Goal: Task Accomplishment & Management: Complete application form

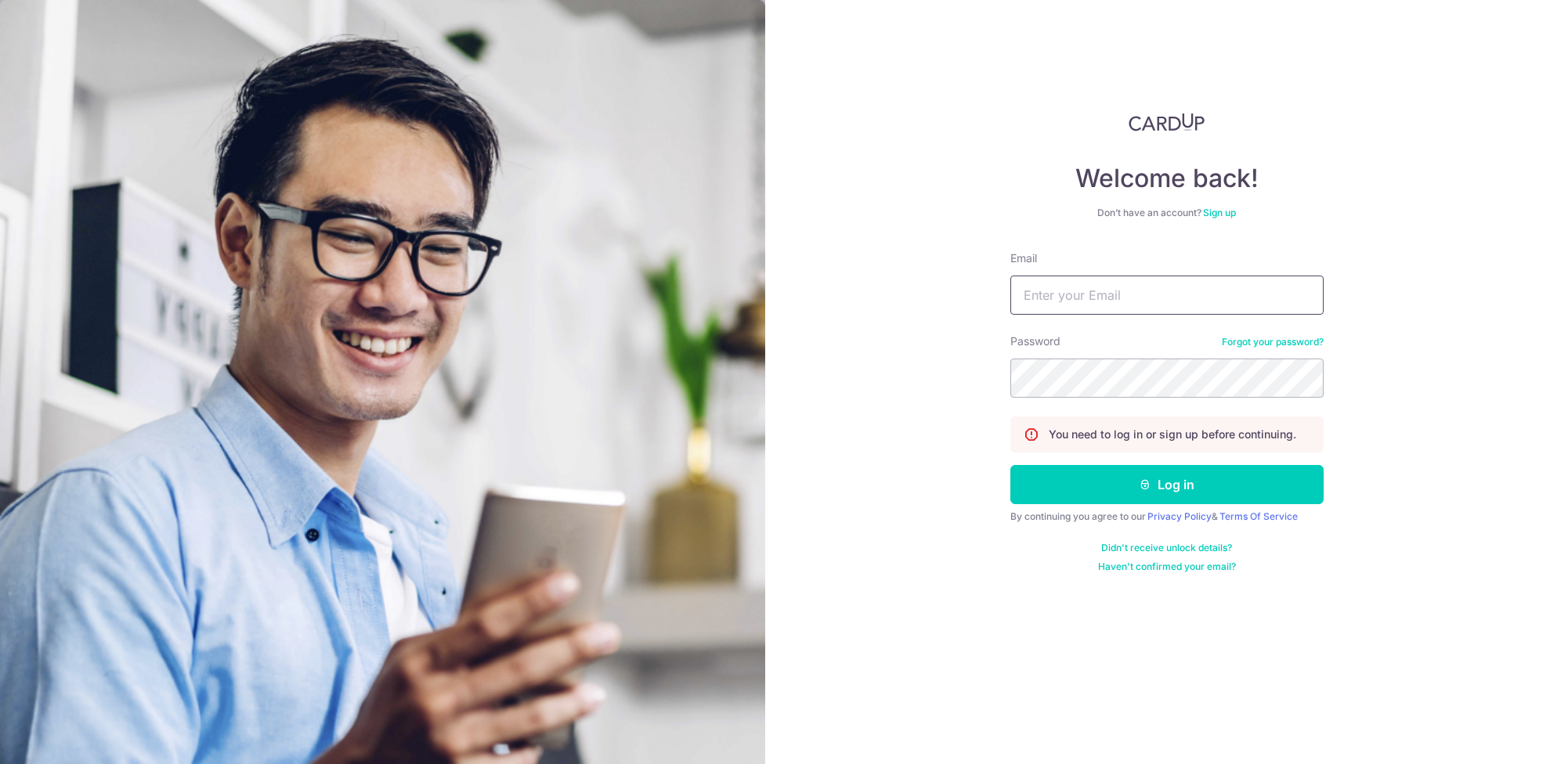
type input "[DOMAIN_NAME][EMAIL_ADDRESS][DOMAIN_NAME]"
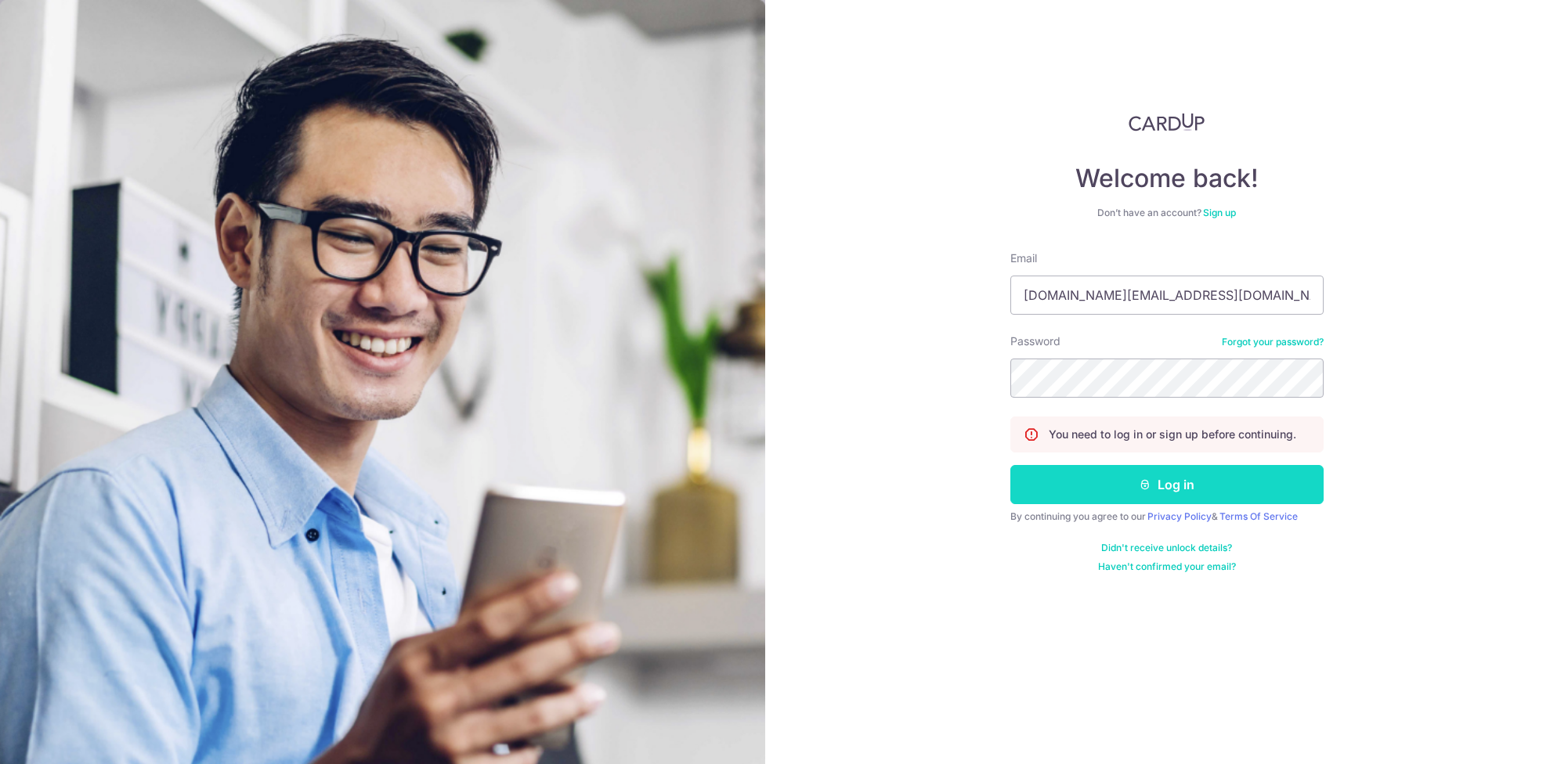
click at [1150, 485] on icon "submit" at bounding box center [1145, 484] width 12 height 12
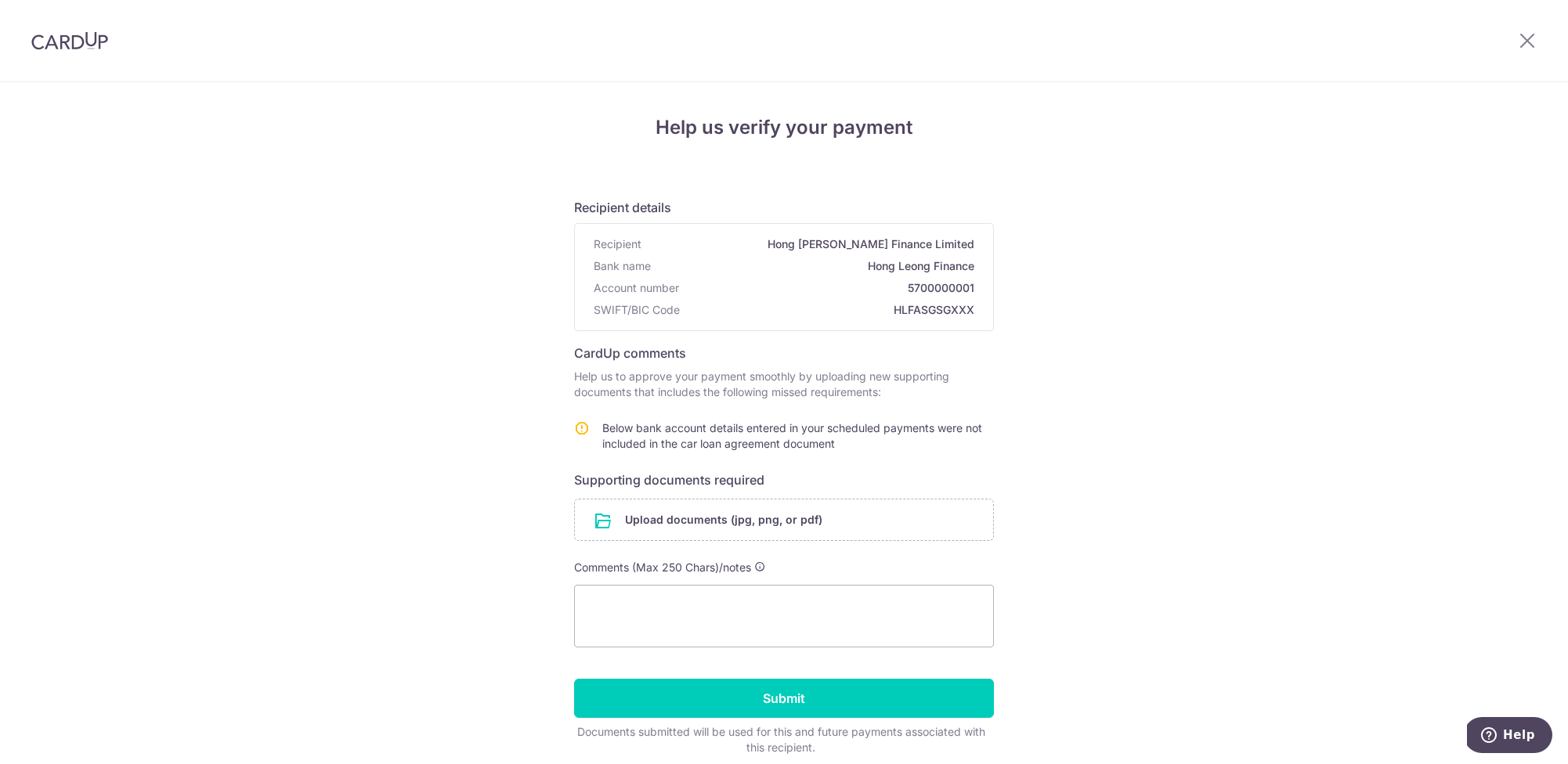
click at [85, 41] on img at bounding box center [69, 40] width 77 height 19
